Goal: Transaction & Acquisition: Purchase product/service

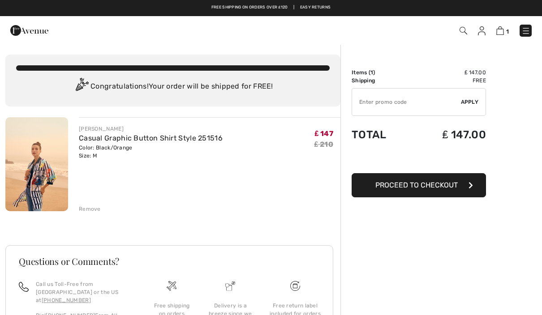
scroll to position [58, 0]
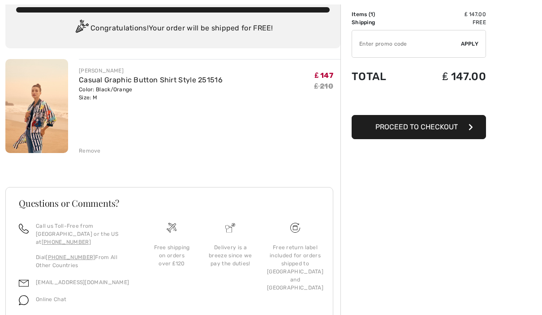
click at [41, 114] on img at bounding box center [36, 106] width 63 height 94
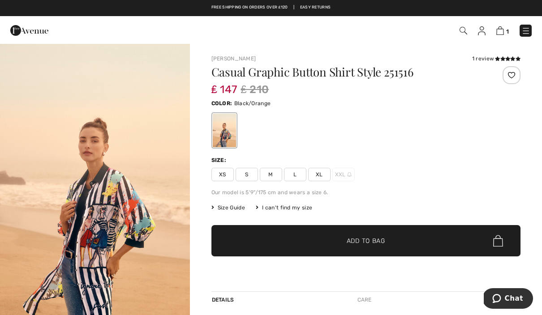
click at [224, 129] on div at bounding box center [223, 131] width 23 height 34
click at [501, 27] on img at bounding box center [500, 30] width 8 height 9
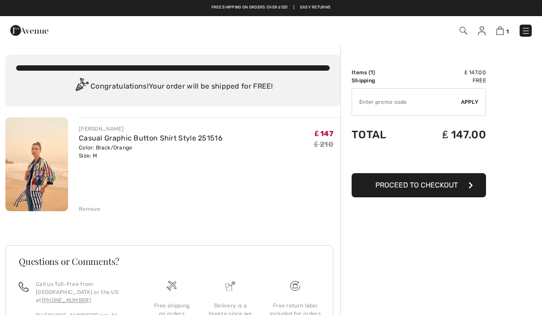
checkbox input "true"
